Goal: Navigation & Orientation: Find specific page/section

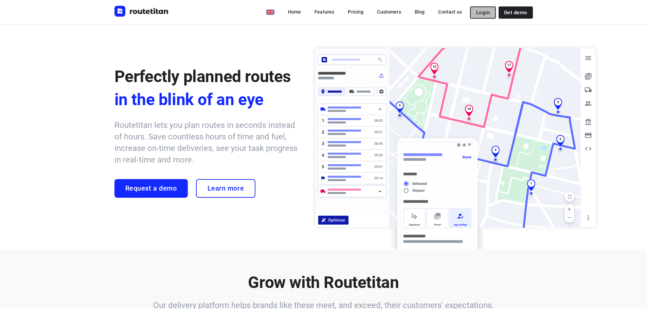
click at [489, 7] on button "Login" at bounding box center [483, 12] width 26 height 12
click at [484, 7] on button "Login" at bounding box center [483, 12] width 26 height 12
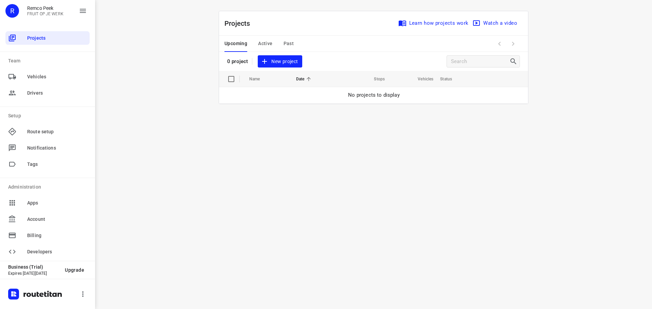
click at [263, 45] on span "Active" at bounding box center [265, 43] width 14 height 8
click at [289, 43] on span "Past" at bounding box center [288, 43] width 11 height 8
